Goal: Contribute content

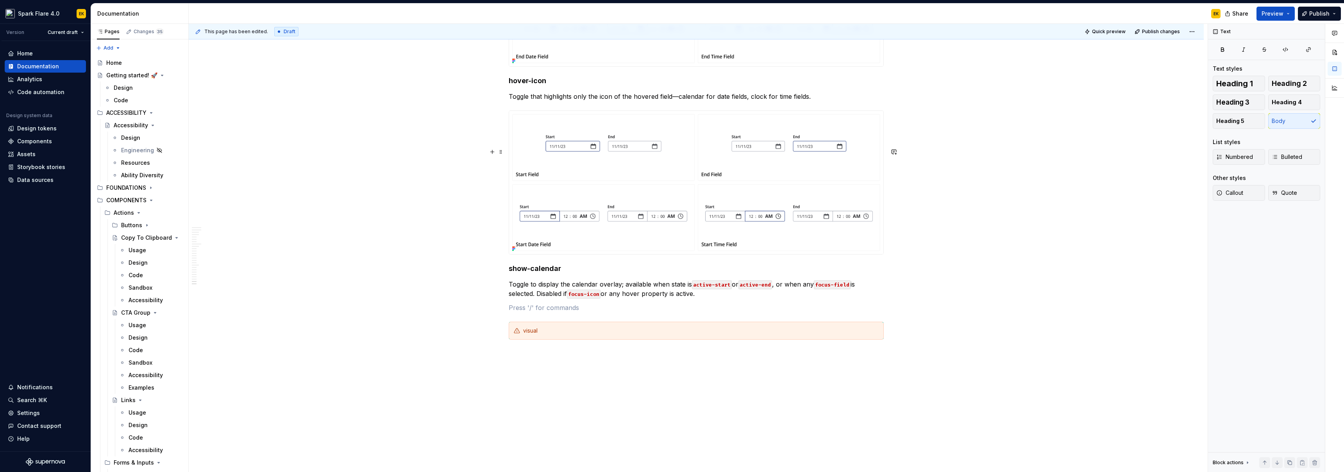
scroll to position [3566, 0]
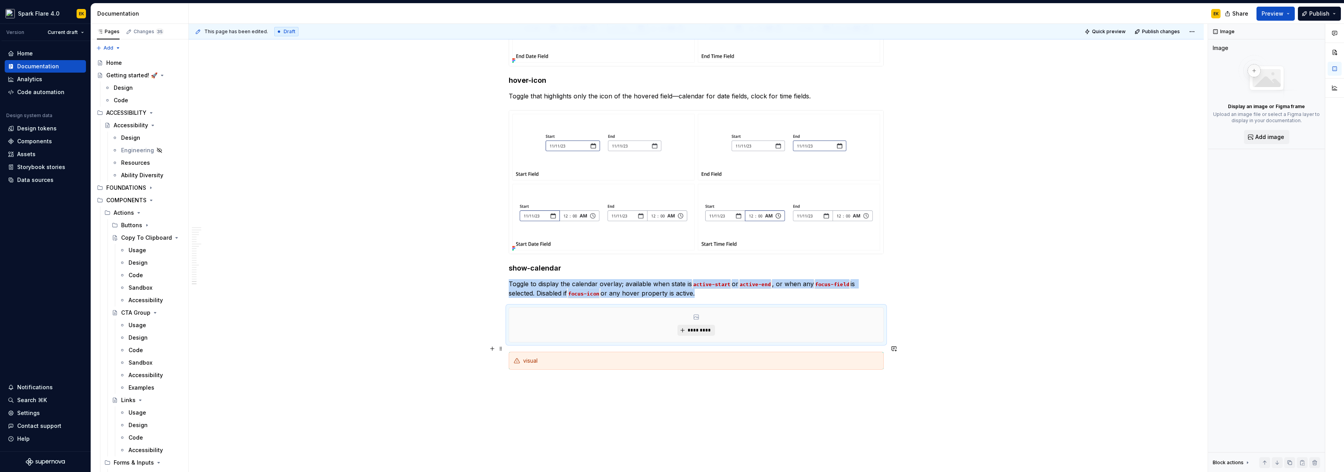
click at [713, 336] on button "*********" at bounding box center [695, 330] width 37 height 11
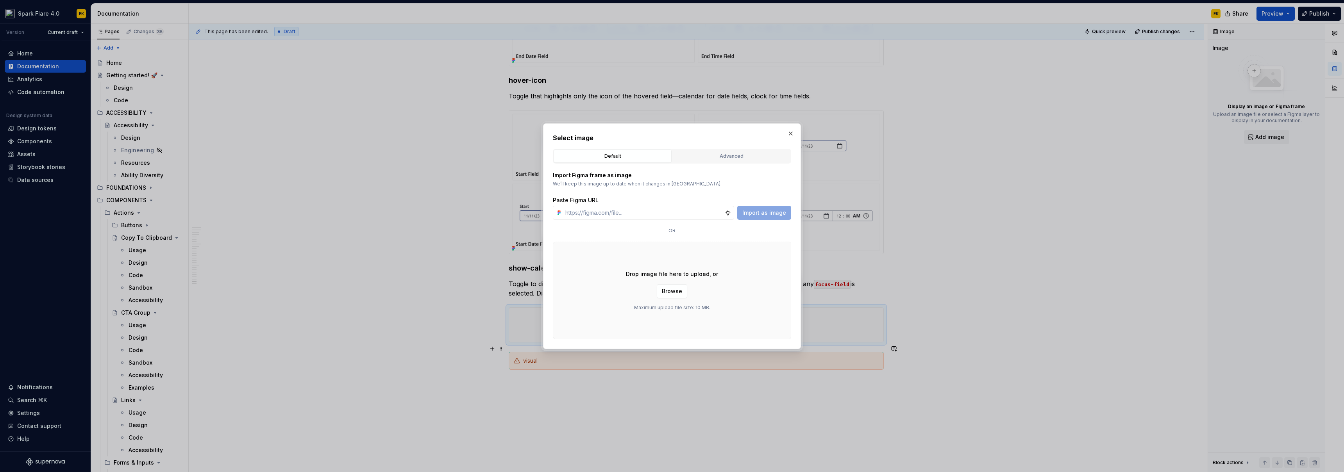
type textarea "*"
type input "[URL][DOMAIN_NAME]"
click at [779, 214] on span "Import as image" at bounding box center [764, 213] width 44 height 8
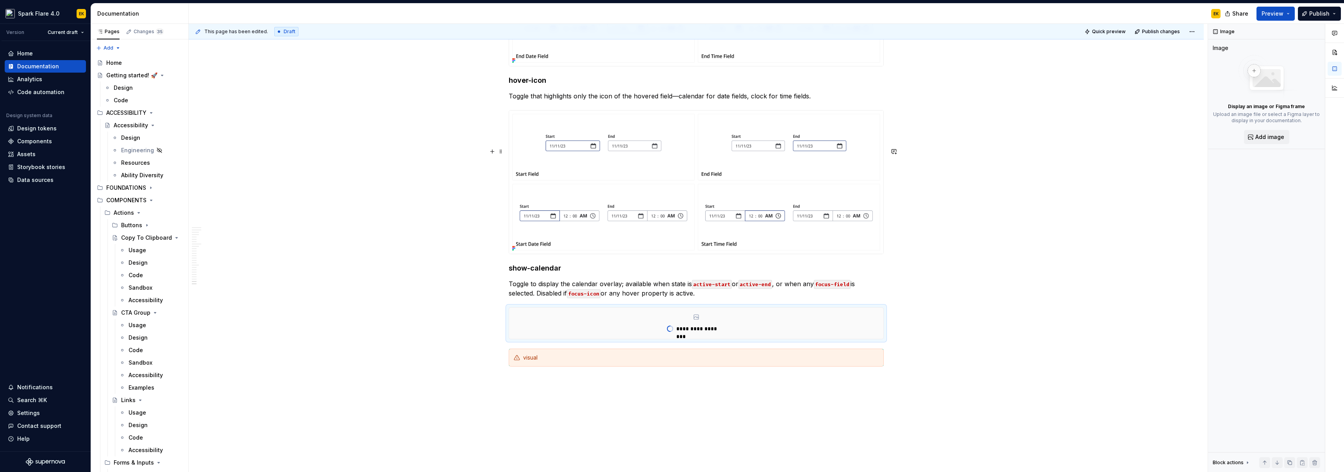
scroll to position [3649, 0]
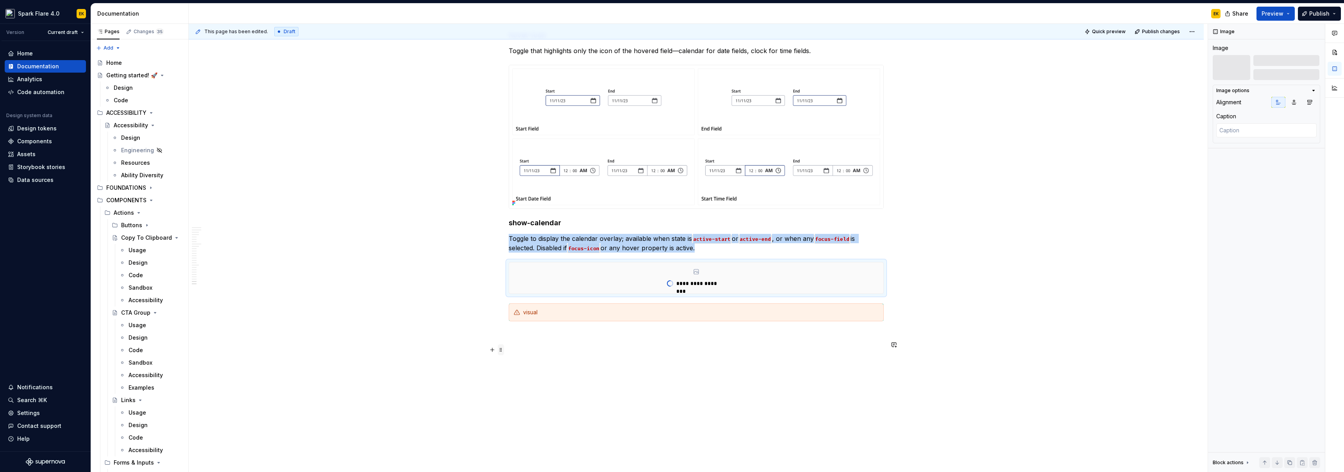
click at [503, 345] on span at bounding box center [501, 350] width 6 height 11
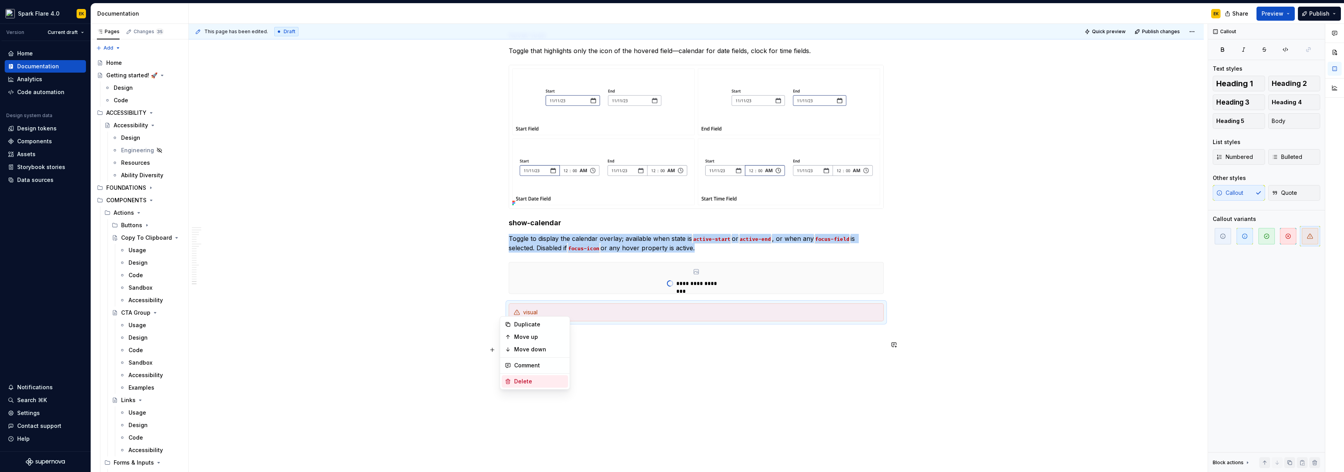
click at [515, 385] on div "Delete" at bounding box center [539, 382] width 51 height 8
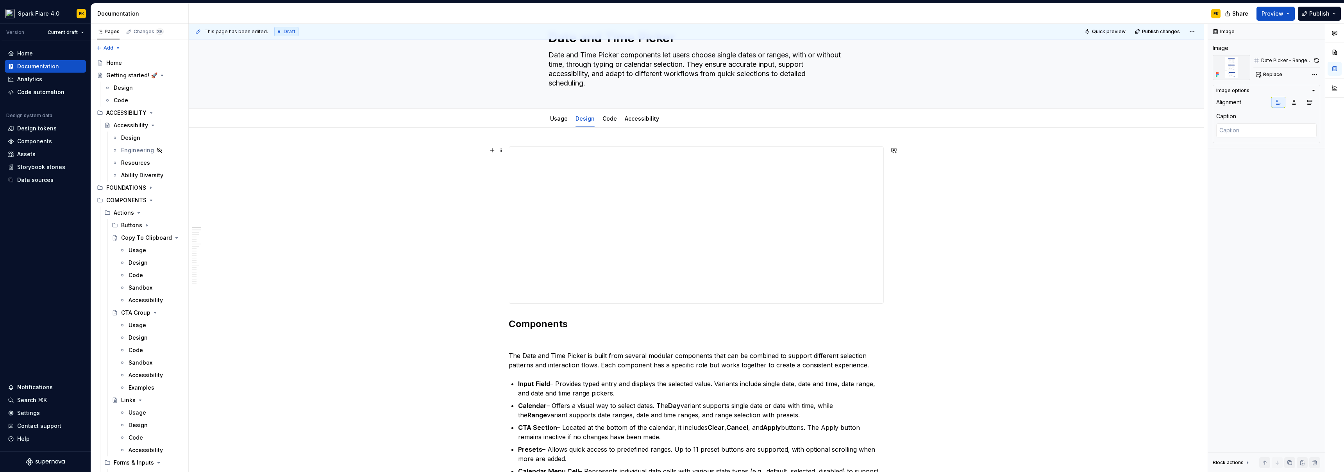
scroll to position [0, 0]
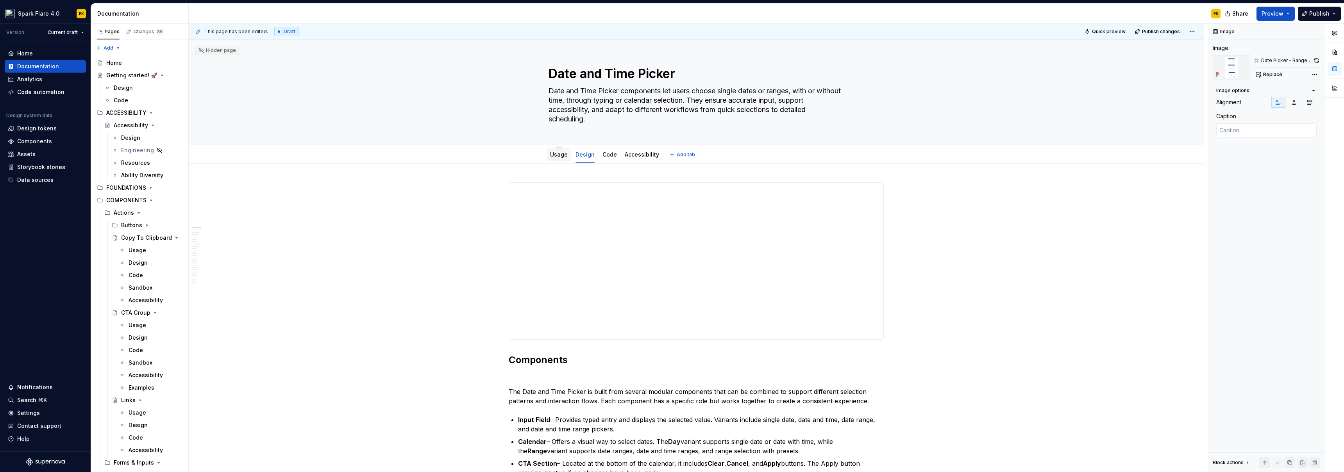
click at [561, 157] on link "Usage" at bounding box center [559, 154] width 18 height 7
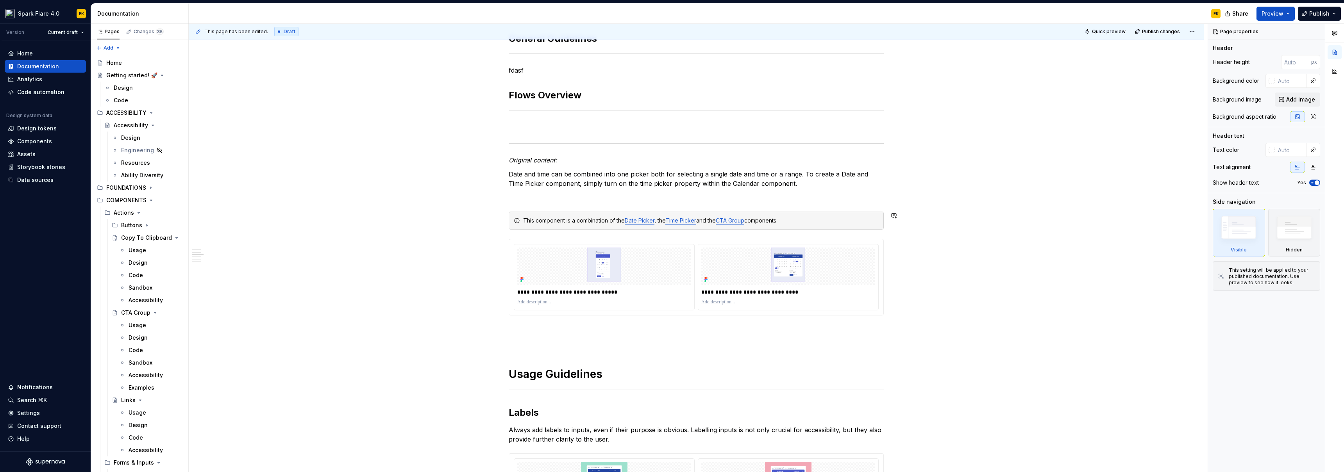
scroll to position [41, 0]
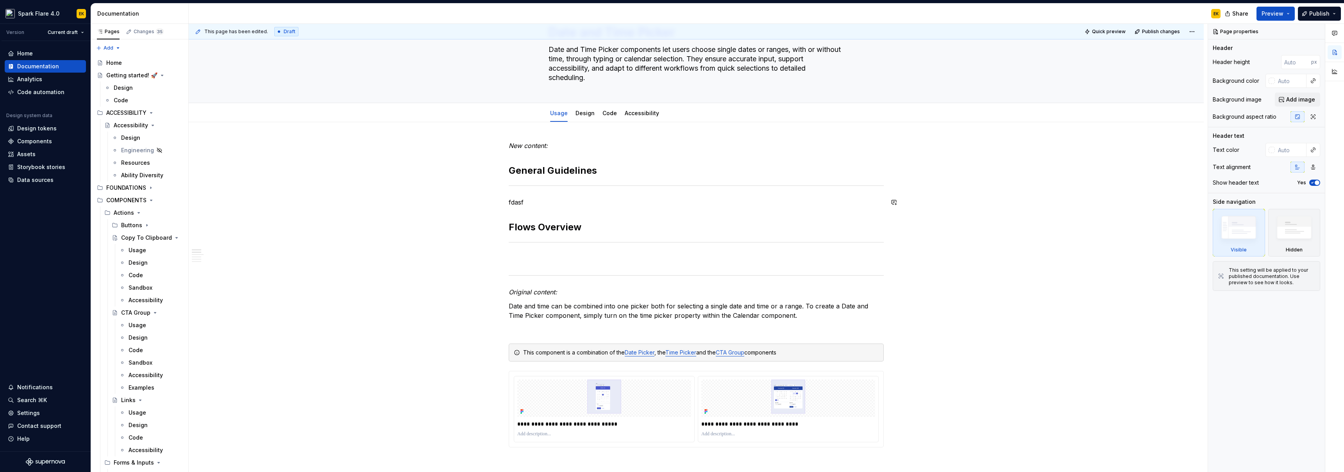
type textarea "*"
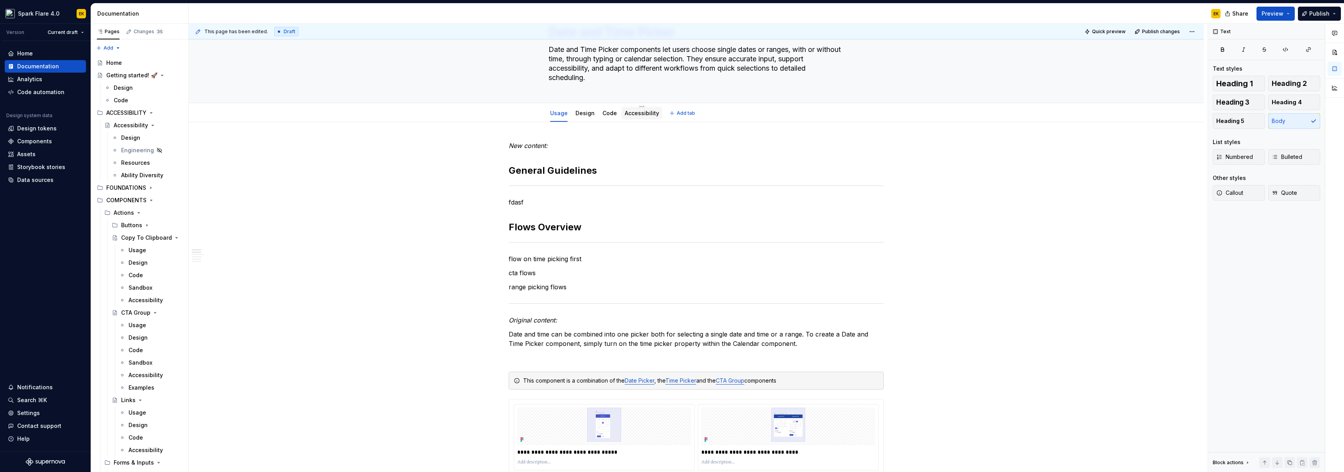
click at [635, 113] on link "Accessibility" at bounding box center [642, 113] width 34 height 7
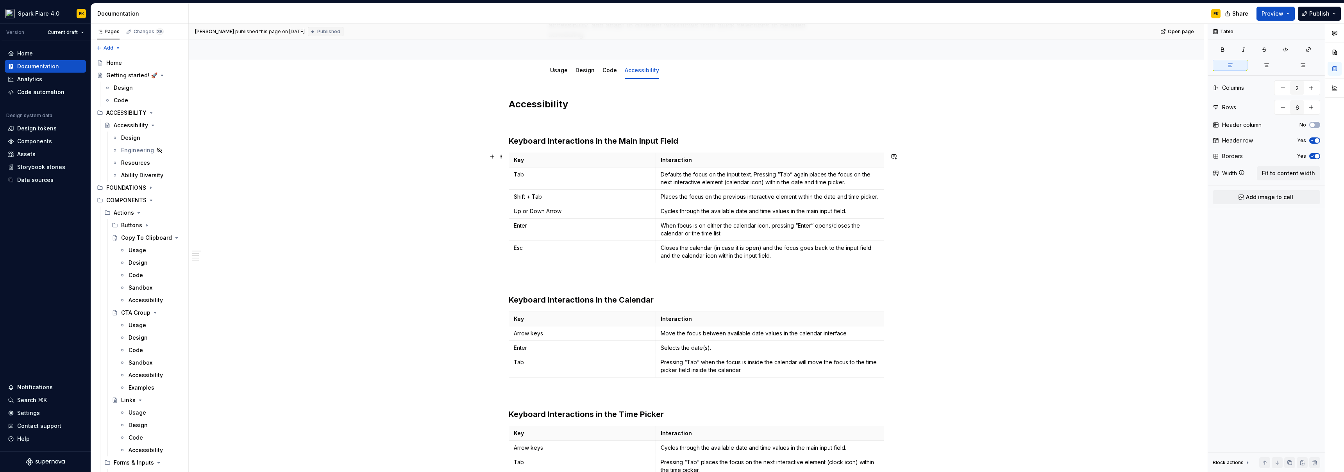
scroll to position [64, 0]
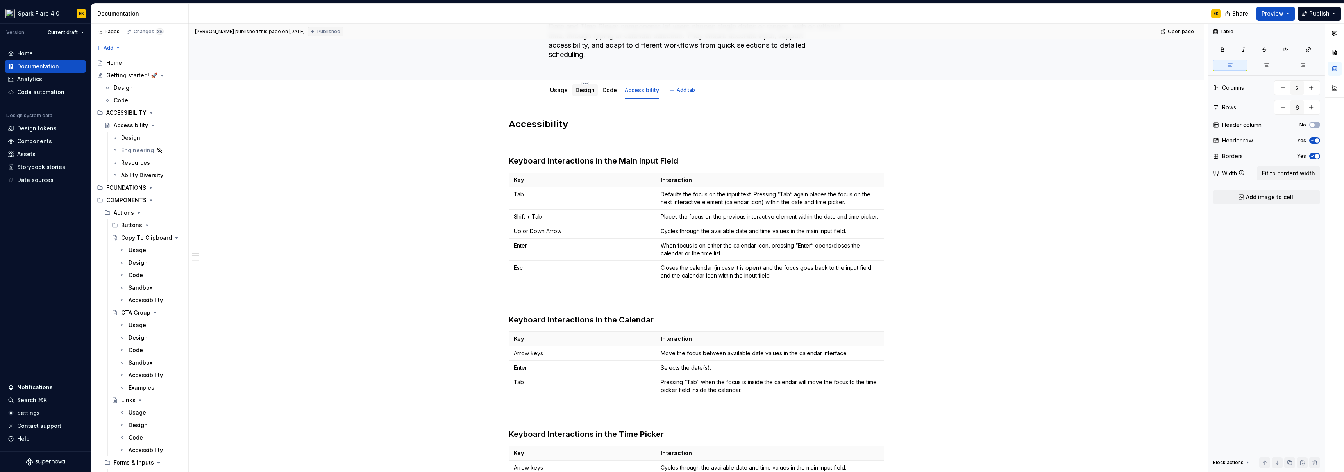
click at [589, 94] on div "Design" at bounding box center [584, 90] width 19 height 8
click at [580, 91] on link "Design" at bounding box center [584, 90] width 19 height 7
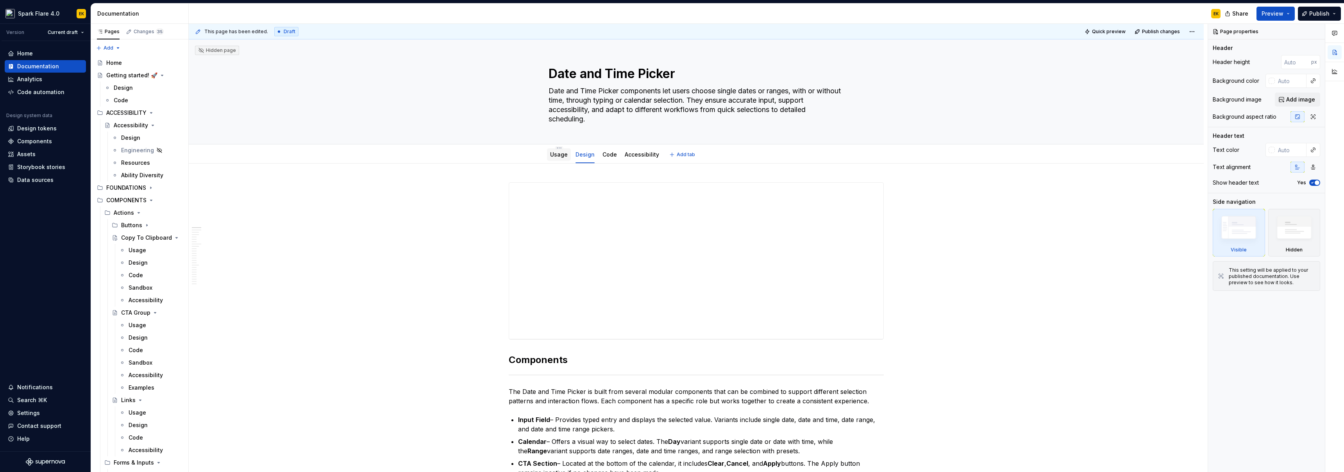
click at [562, 159] on div "Usage" at bounding box center [559, 154] width 18 height 9
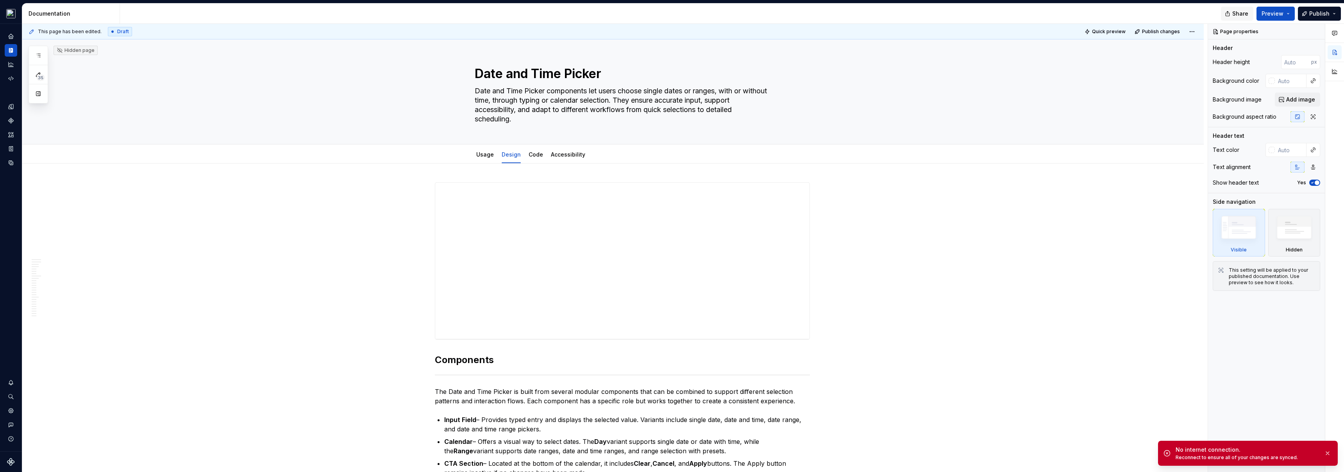
type textarea "*"
